Goal: Information Seeking & Learning: Learn about a topic

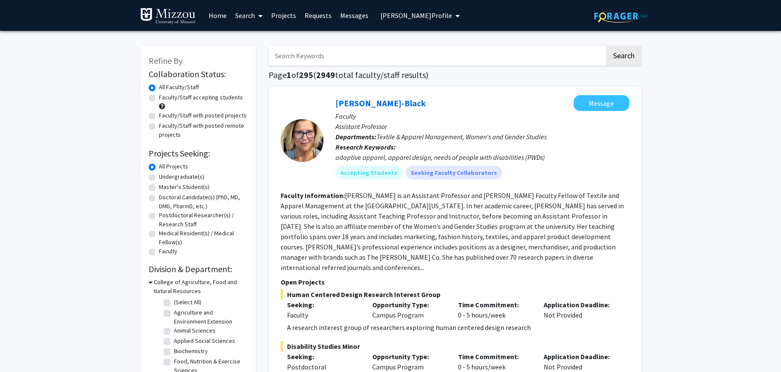
click at [245, 16] on link "Search" at bounding box center [249, 15] width 36 height 30
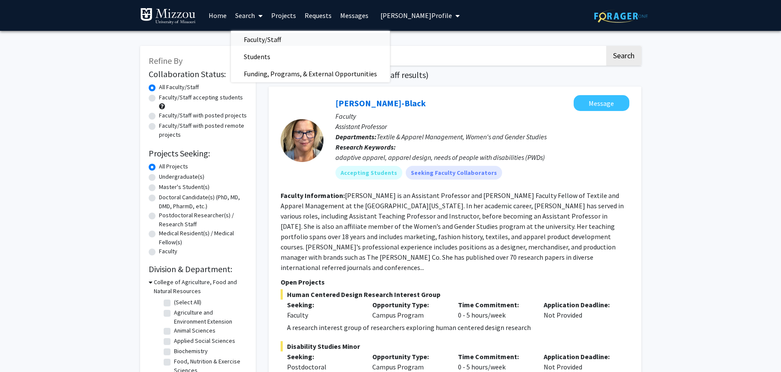
click at [253, 40] on span "Faculty/Staff" at bounding box center [262, 39] width 63 height 17
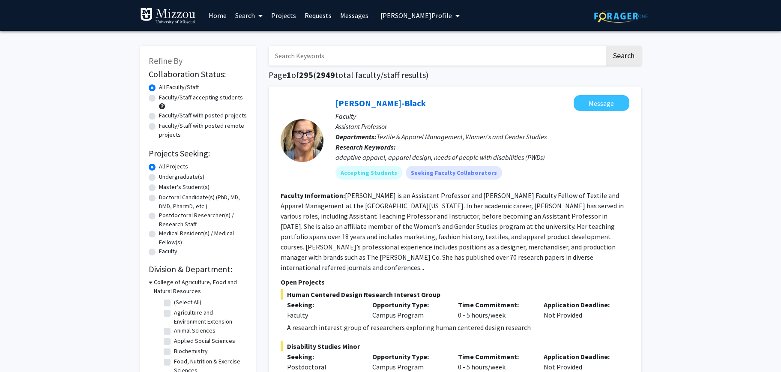
click at [303, 57] on input "Search Keywords" at bounding box center [437, 56] width 336 height 20
type input "wildlife"
click at [606, 46] on button "Search" at bounding box center [623, 56] width 35 height 20
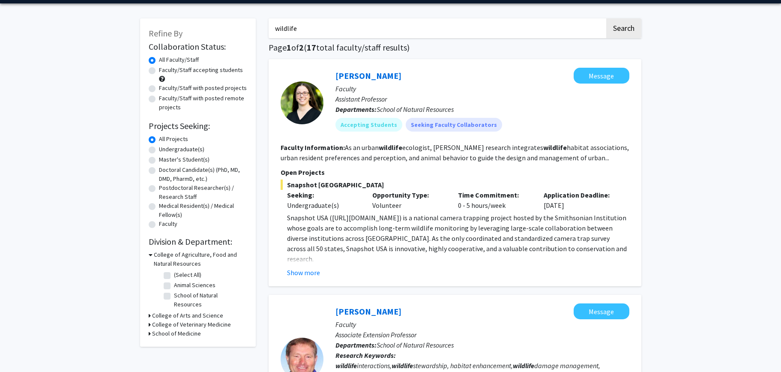
scroll to position [22, 0]
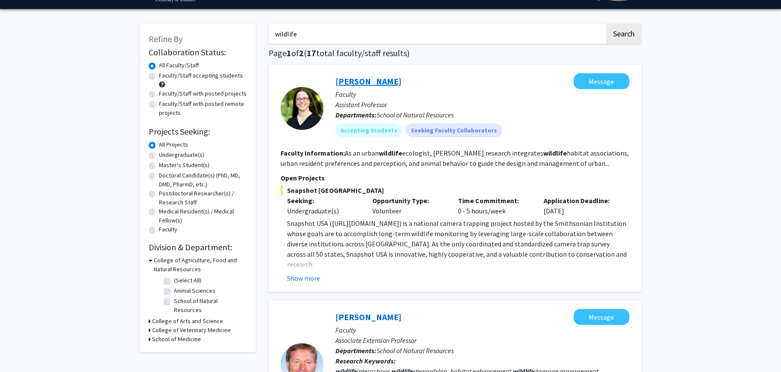
click at [371, 81] on link "[PERSON_NAME]" at bounding box center [368, 81] width 66 height 11
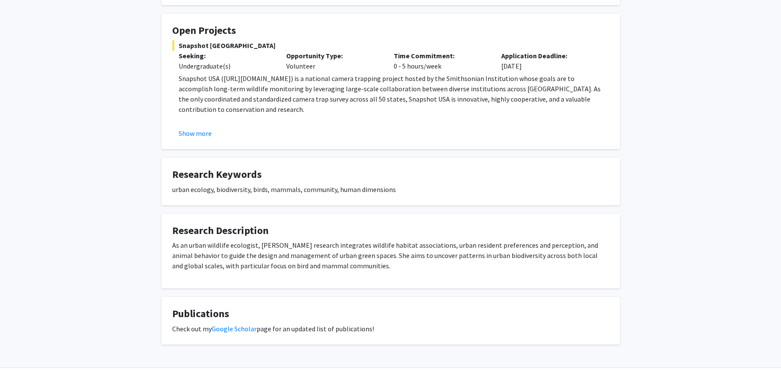
scroll to position [147, 0]
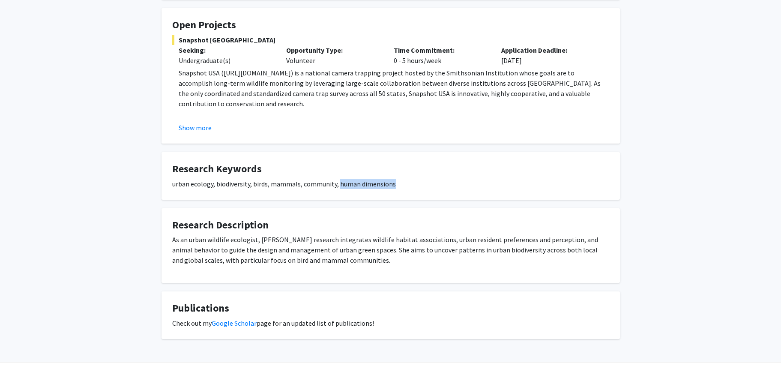
drag, startPoint x: 337, startPoint y: 185, endPoint x: 391, endPoint y: 185, distance: 53.6
click at [391, 185] on div "urban ecology, biodiversity, birds, mammals, community, human dimensions" at bounding box center [390, 184] width 437 height 10
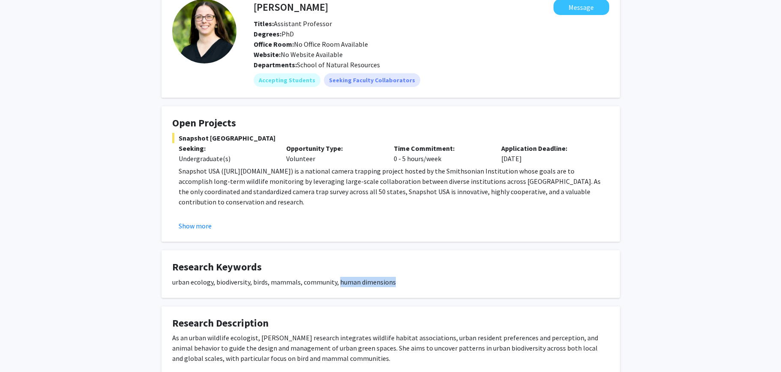
scroll to position [0, 0]
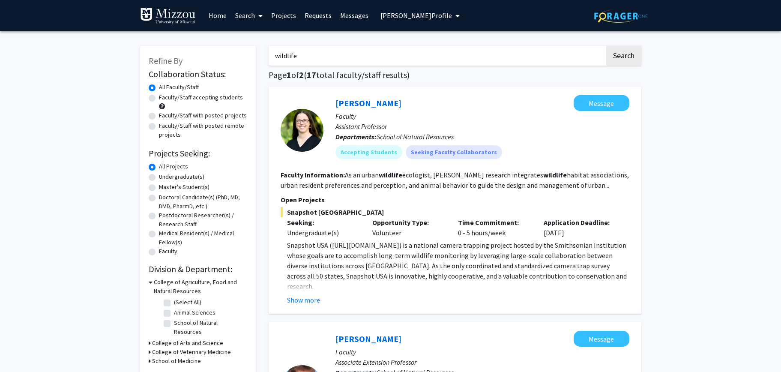
drag, startPoint x: 299, startPoint y: 55, endPoint x: 274, endPoint y: 54, distance: 25.3
click at [274, 54] on input "wildlife" at bounding box center [437, 56] width 336 height 20
type input "[MEDICAL_DATA]"
click at [606, 46] on button "Search" at bounding box center [623, 56] width 35 height 20
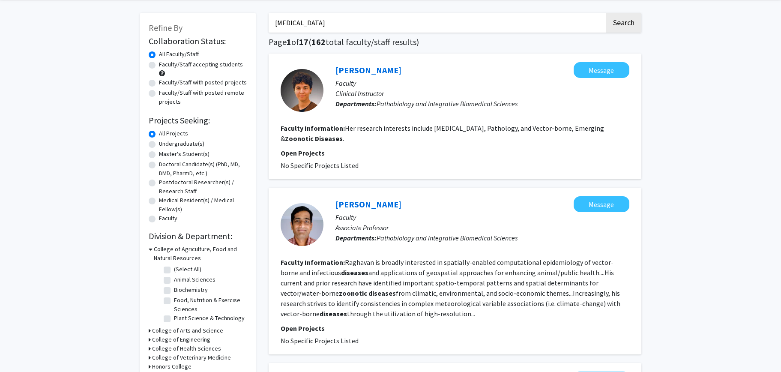
scroll to position [39, 0]
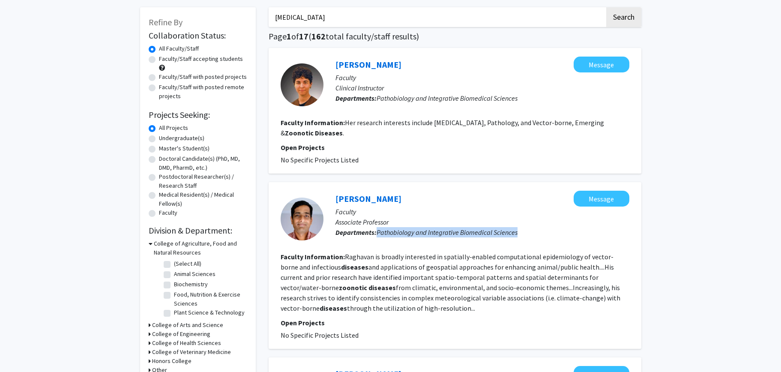
drag, startPoint x: 378, startPoint y: 233, endPoint x: 516, endPoint y: 230, distance: 138.0
click at [516, 230] on span "Pathobiology and Integrative Biomedical Sciences" at bounding box center [447, 232] width 141 height 9
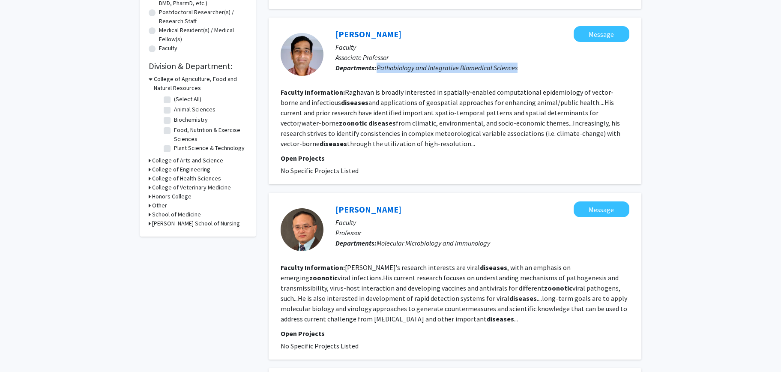
scroll to position [0, 0]
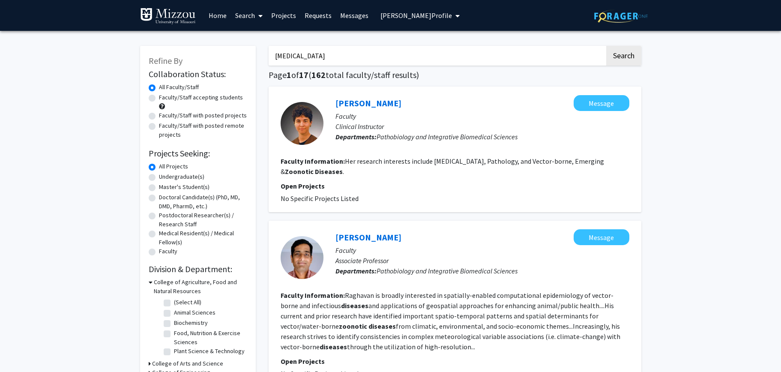
drag, startPoint x: 334, startPoint y: 60, endPoint x: 264, endPoint y: 59, distance: 69.8
click at [212, 15] on link "Home" at bounding box center [217, 15] width 27 height 30
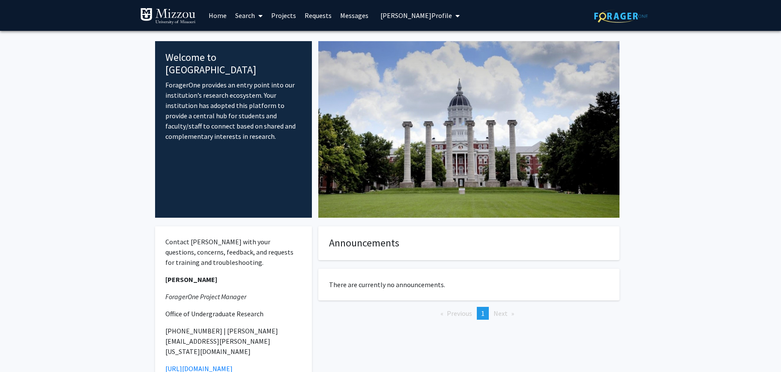
click at [398, 13] on span "[PERSON_NAME] Profile" at bounding box center [416, 15] width 72 height 9
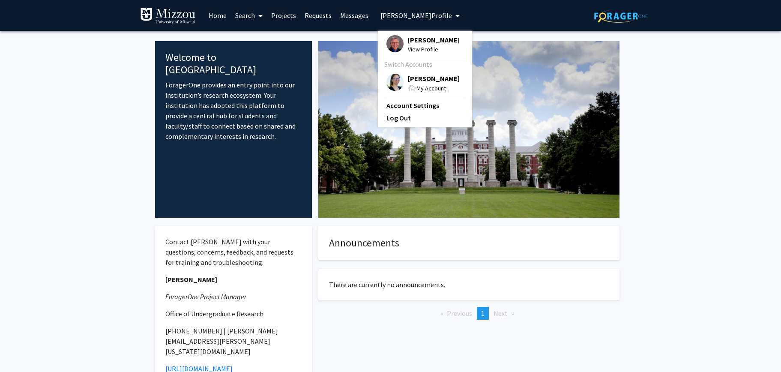
click at [415, 78] on span "[PERSON_NAME]" at bounding box center [434, 78] width 52 height 9
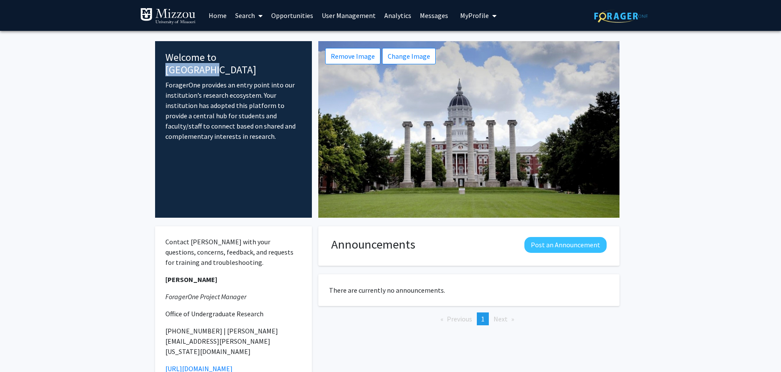
drag, startPoint x: 218, startPoint y: 57, endPoint x: 266, endPoint y: 60, distance: 48.5
click at [266, 60] on h4 "Welcome to [GEOGRAPHIC_DATA]" at bounding box center [233, 63] width 137 height 25
click at [249, 15] on link "Search" at bounding box center [249, 15] width 36 height 30
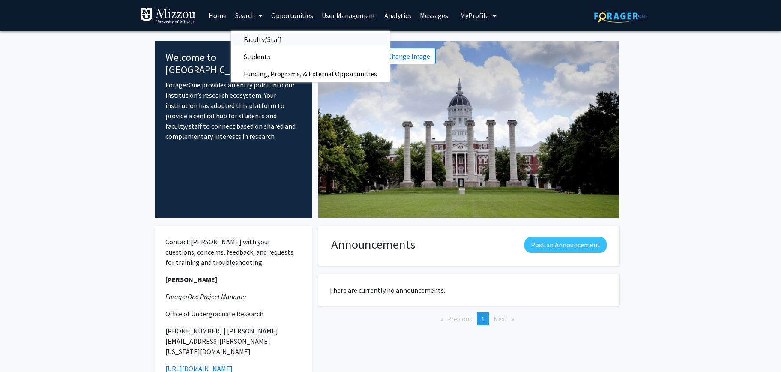
click at [250, 40] on span "Faculty/Staff" at bounding box center [262, 39] width 63 height 17
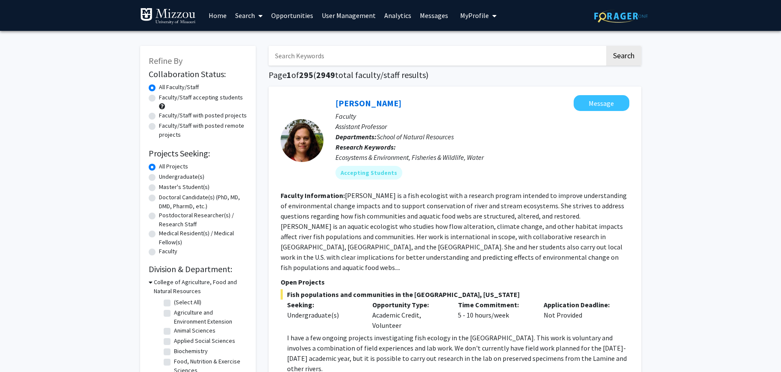
click at [275, 57] on input "Search Keywords" at bounding box center [437, 56] width 336 height 20
type input "anthropology"
click at [606, 46] on button "Search" at bounding box center [623, 56] width 35 height 20
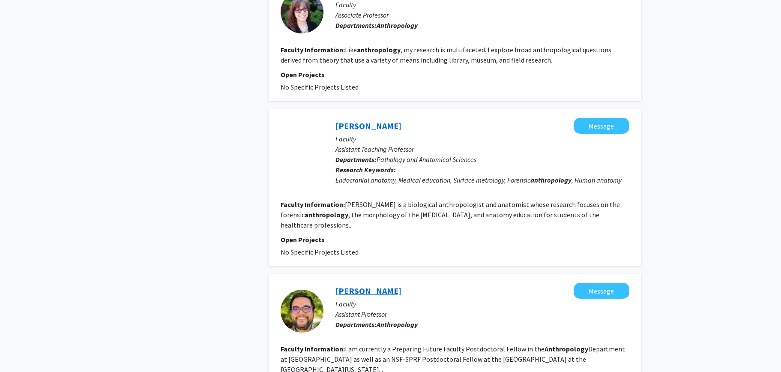
scroll to position [835, 0]
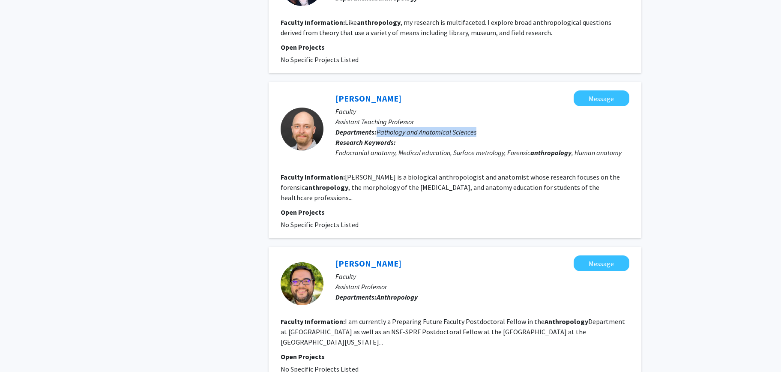
drag, startPoint x: 377, startPoint y: 123, endPoint x: 476, endPoint y: 119, distance: 99.0
click at [476, 127] on p "Departments: Pathology and Anatomical Sciences" at bounding box center [482, 132] width 294 height 10
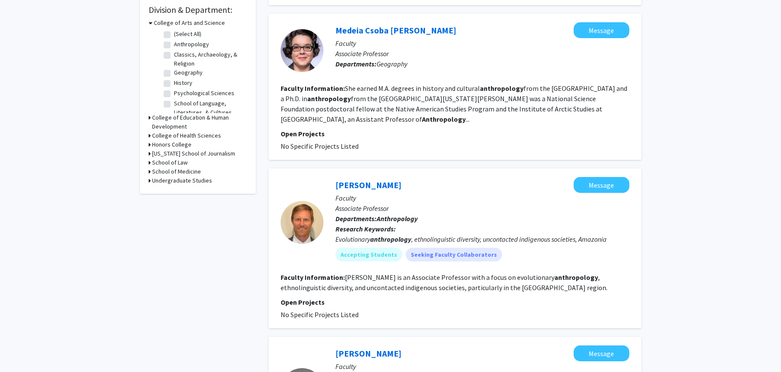
scroll to position [302, 0]
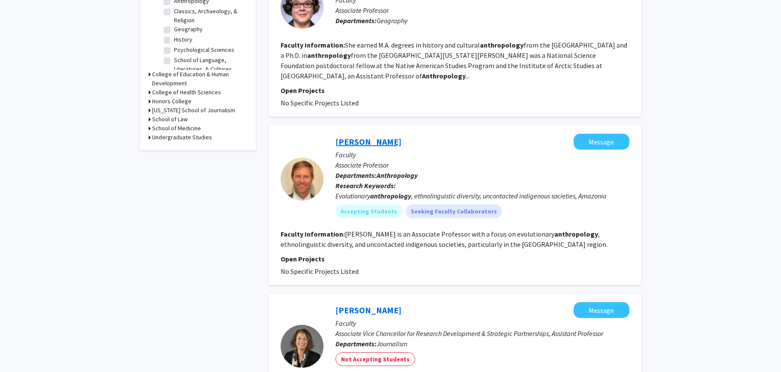
click at [361, 136] on link "[PERSON_NAME]" at bounding box center [368, 141] width 66 height 11
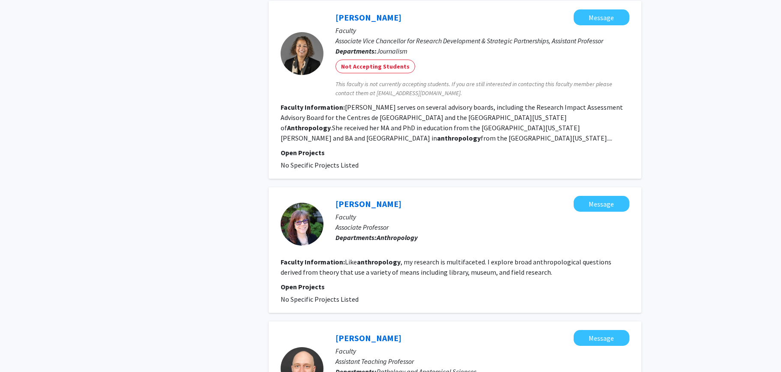
scroll to position [601, 0]
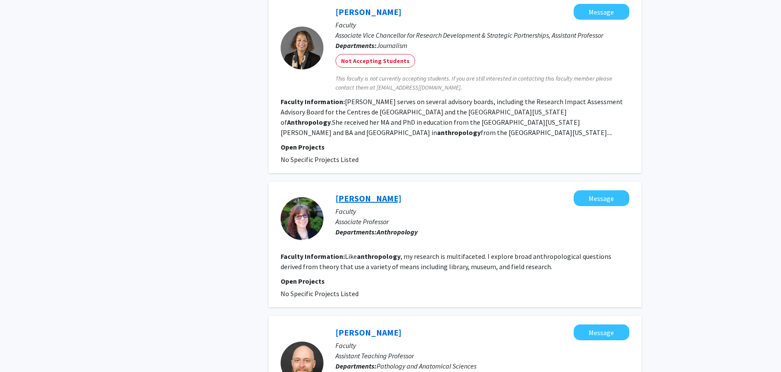
click at [370, 193] on link "[PERSON_NAME]" at bounding box center [368, 198] width 66 height 11
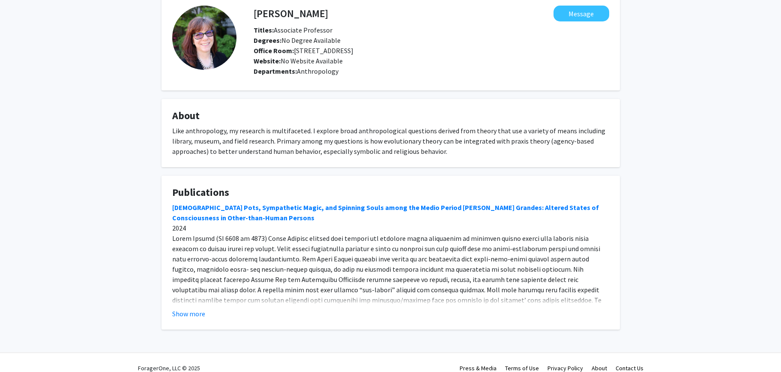
scroll to position [54, 0]
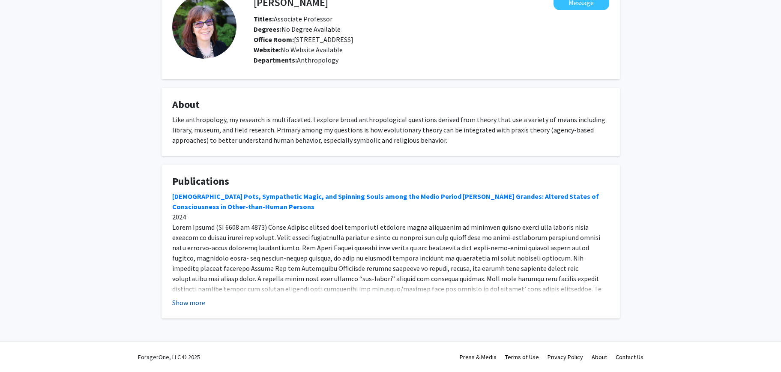
click at [189, 304] on button "Show more" at bounding box center [188, 302] width 33 height 10
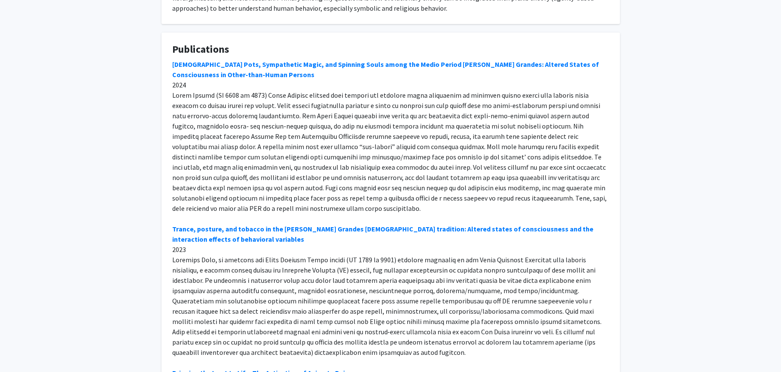
scroll to position [0, 0]
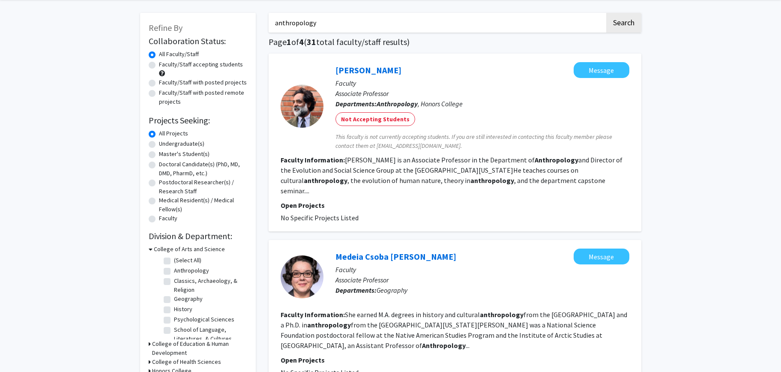
scroll to position [6, 0]
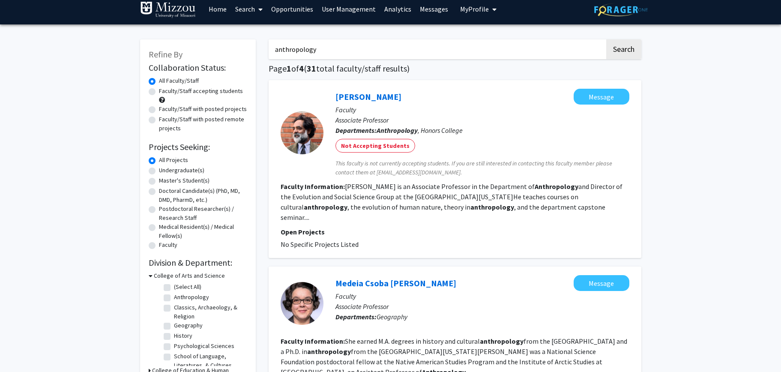
drag, startPoint x: 322, startPoint y: 49, endPoint x: 271, endPoint y: 45, distance: 51.1
click at [271, 45] on input "anthropology" at bounding box center [437, 49] width 336 height 20
click at [606, 39] on button "Search" at bounding box center [623, 49] width 35 height 20
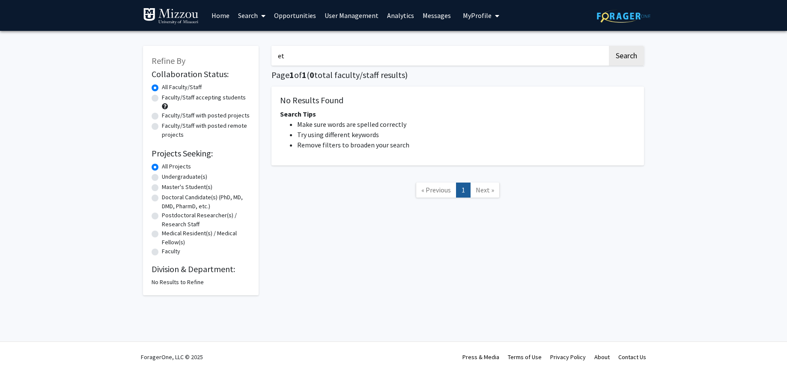
type input "e"
type input "plant biochemistry"
click at [609, 46] on button "Search" at bounding box center [626, 56] width 35 height 20
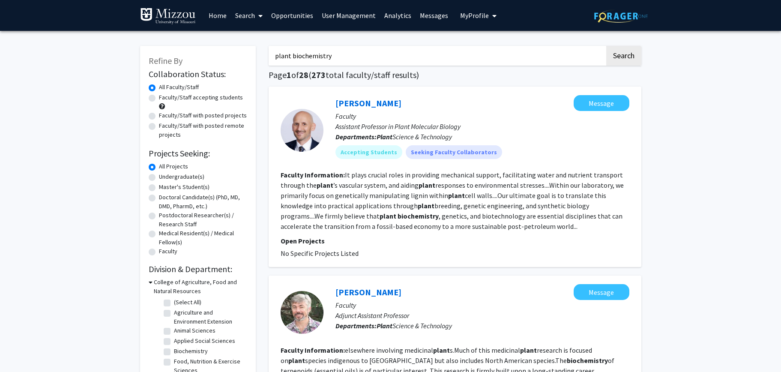
drag, startPoint x: 337, startPoint y: 56, endPoint x: 273, endPoint y: 55, distance: 63.4
click at [273, 55] on input "plant biochemistry" at bounding box center [437, 56] width 336 height 20
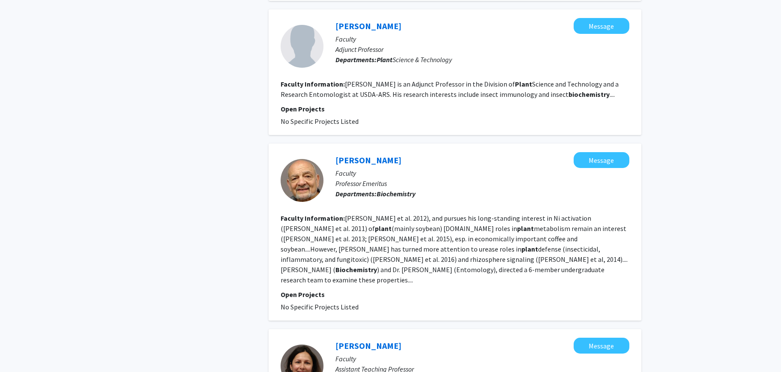
scroll to position [613, 0]
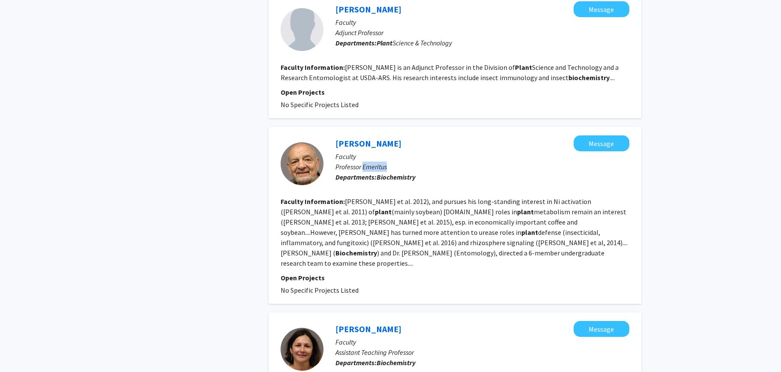
drag, startPoint x: 388, startPoint y: 147, endPoint x: 363, endPoint y: 147, distance: 24.9
click at [363, 162] on p "Professor Emeritus" at bounding box center [482, 167] width 294 height 10
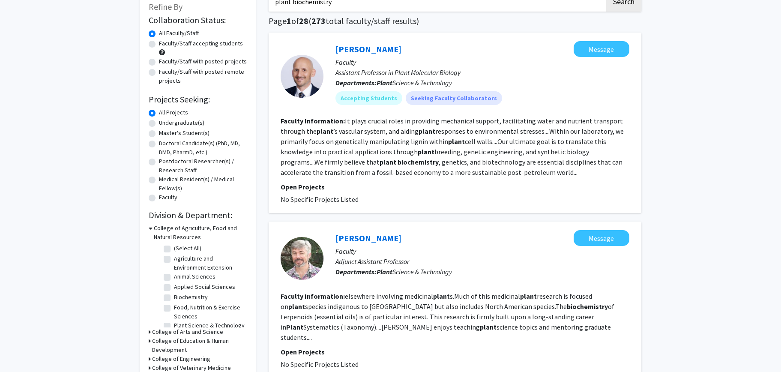
scroll to position [0, 0]
